Goal: Task Accomplishment & Management: Use online tool/utility

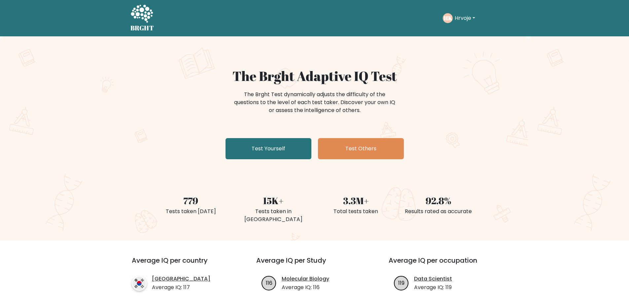
click at [463, 17] on button "Hrvoje" at bounding box center [464, 18] width 24 height 9
click at [476, 44] on link "Profile" at bounding box center [469, 42] width 52 height 11
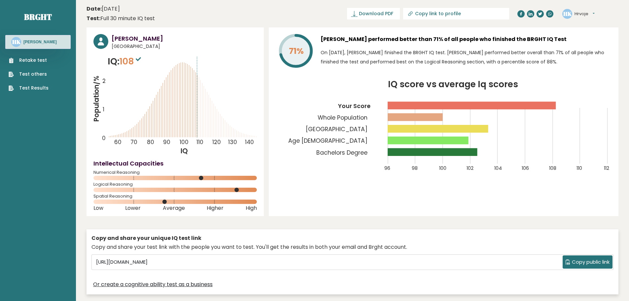
click at [37, 62] on link "Retake test" at bounding box center [29, 60] width 40 height 7
